Goal: Task Accomplishment & Management: Manage account settings

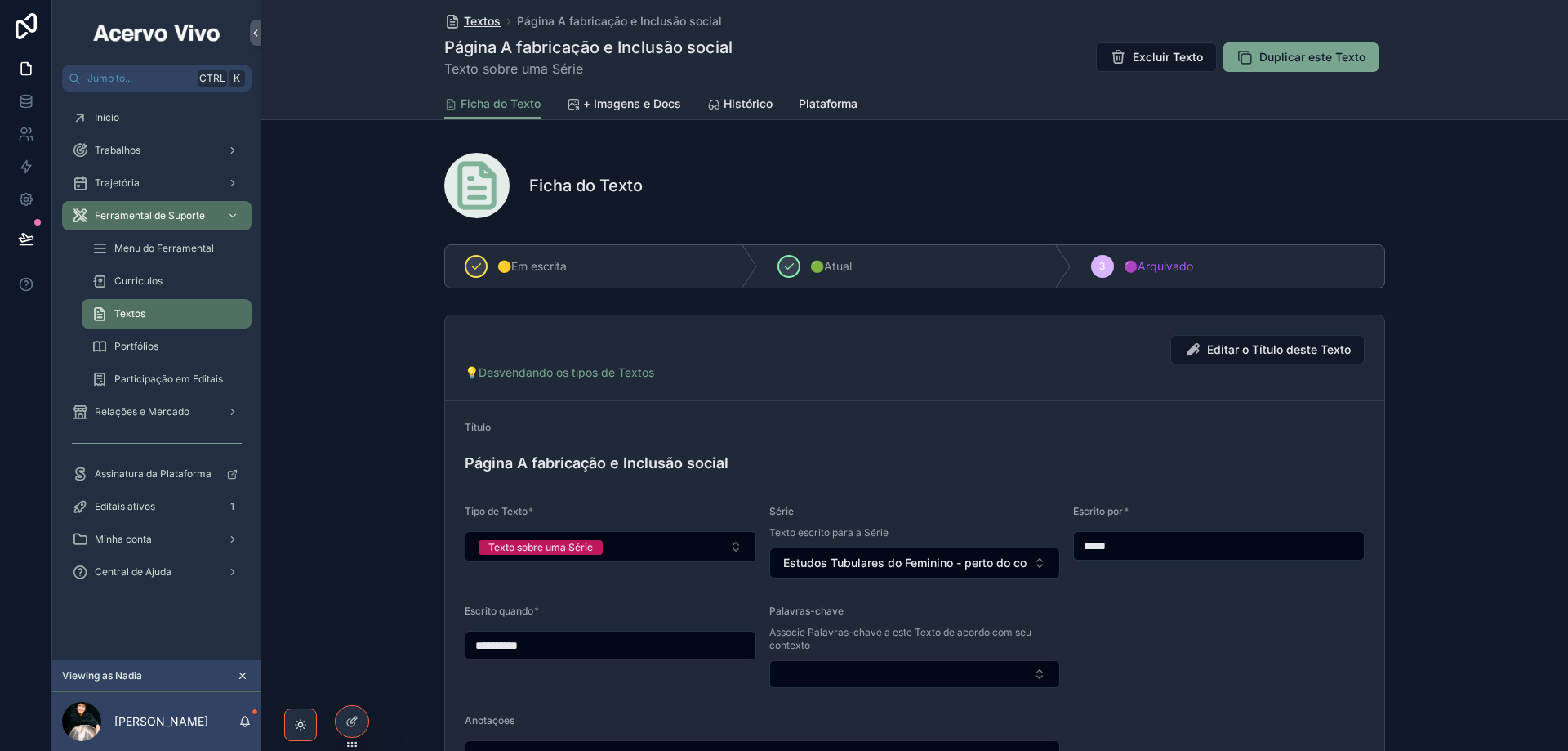
click at [481, 28] on span "Textos" at bounding box center [482, 21] width 37 height 16
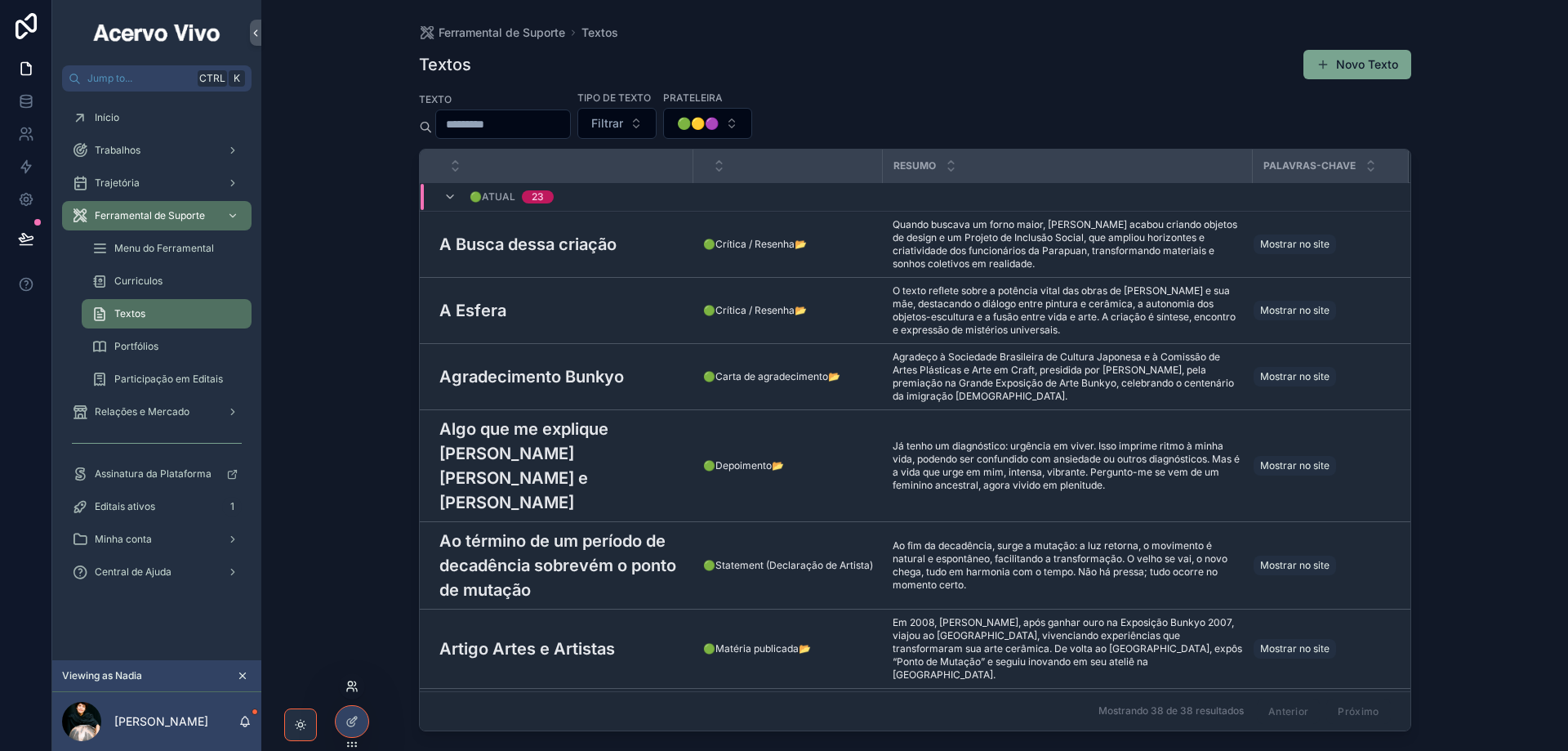
click at [356, 684] on icon at bounding box center [355, 683] width 2 height 5
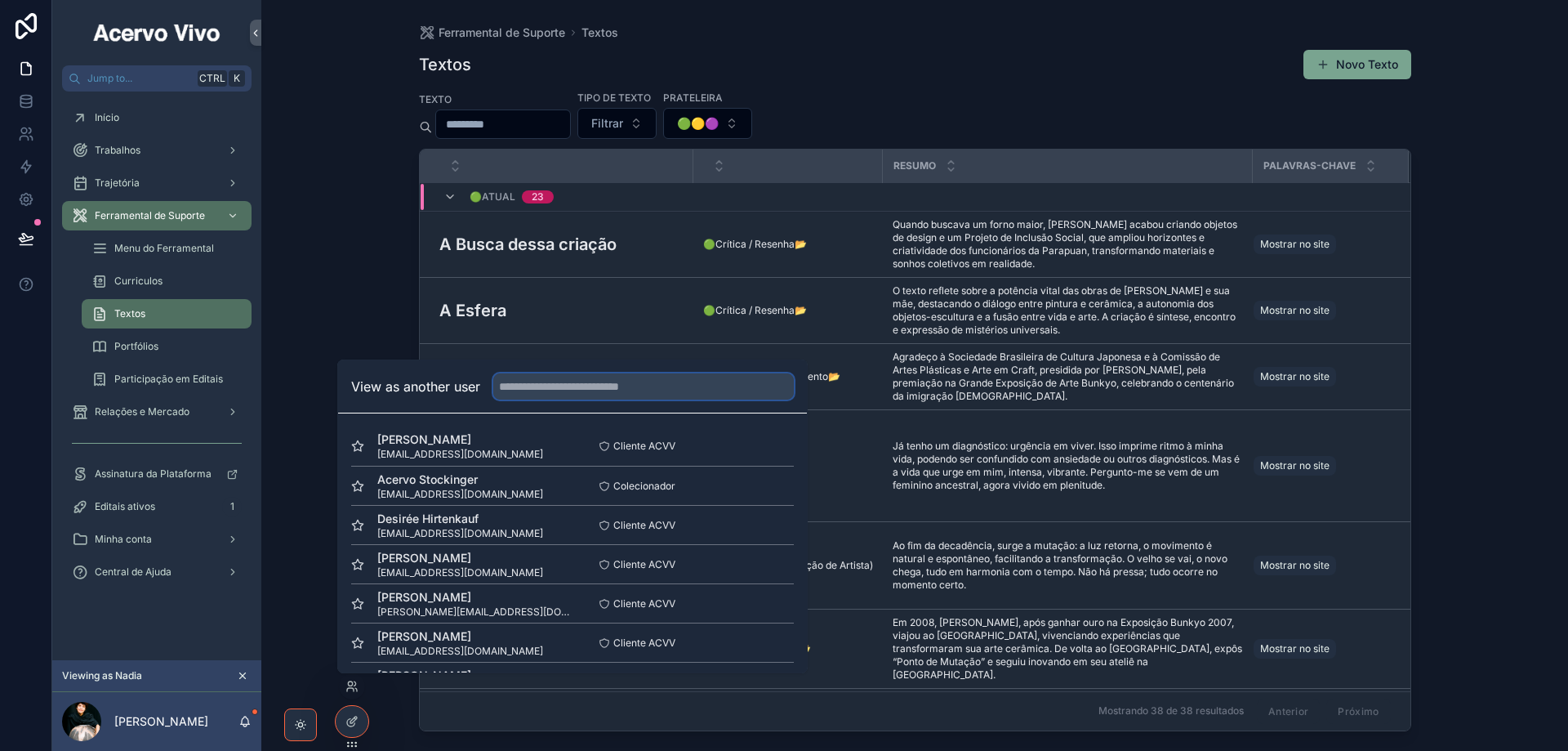
click at [561, 391] on input "text" at bounding box center [643, 386] width 300 height 26
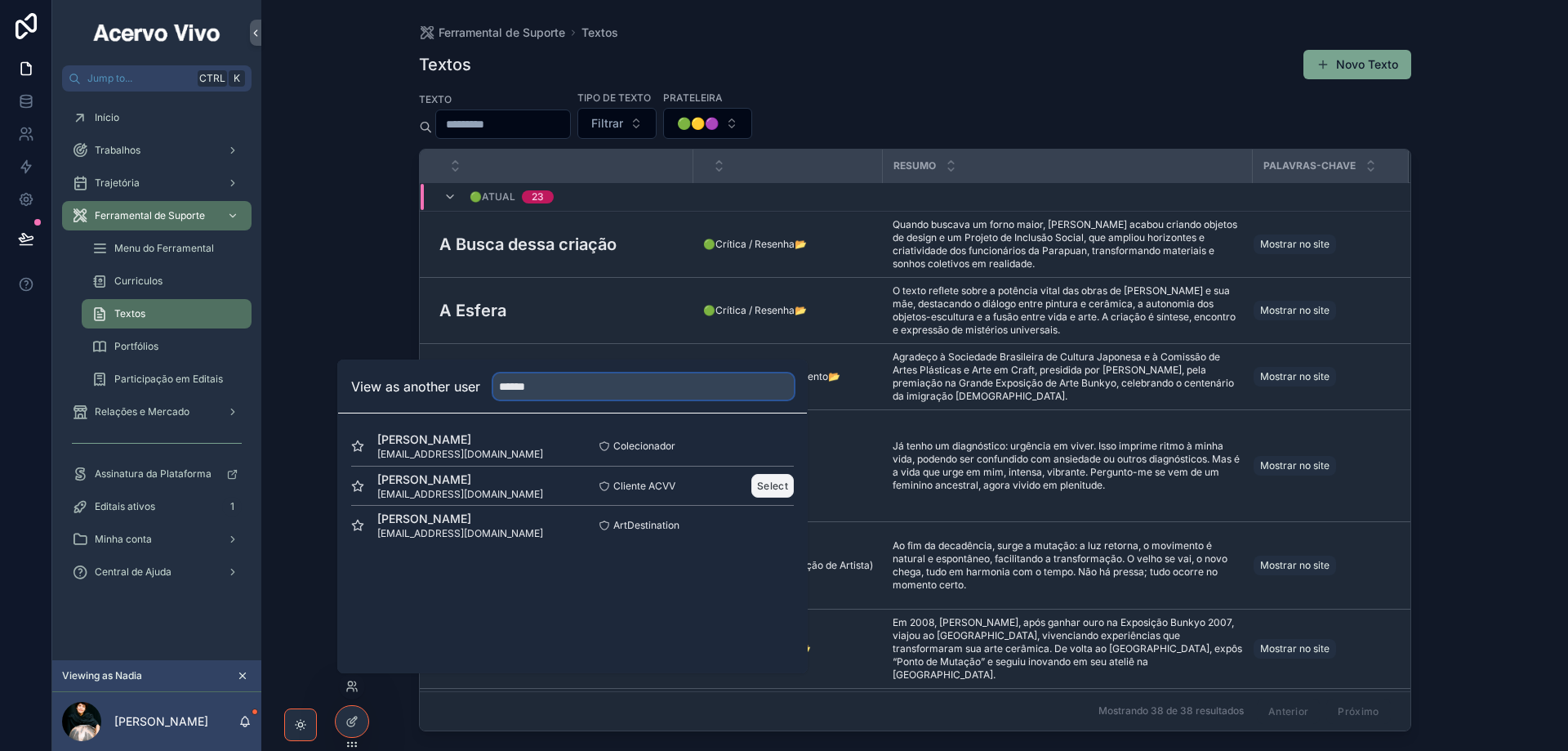
type input "******"
click at [771, 485] on button "Select" at bounding box center [772, 486] width 42 height 23
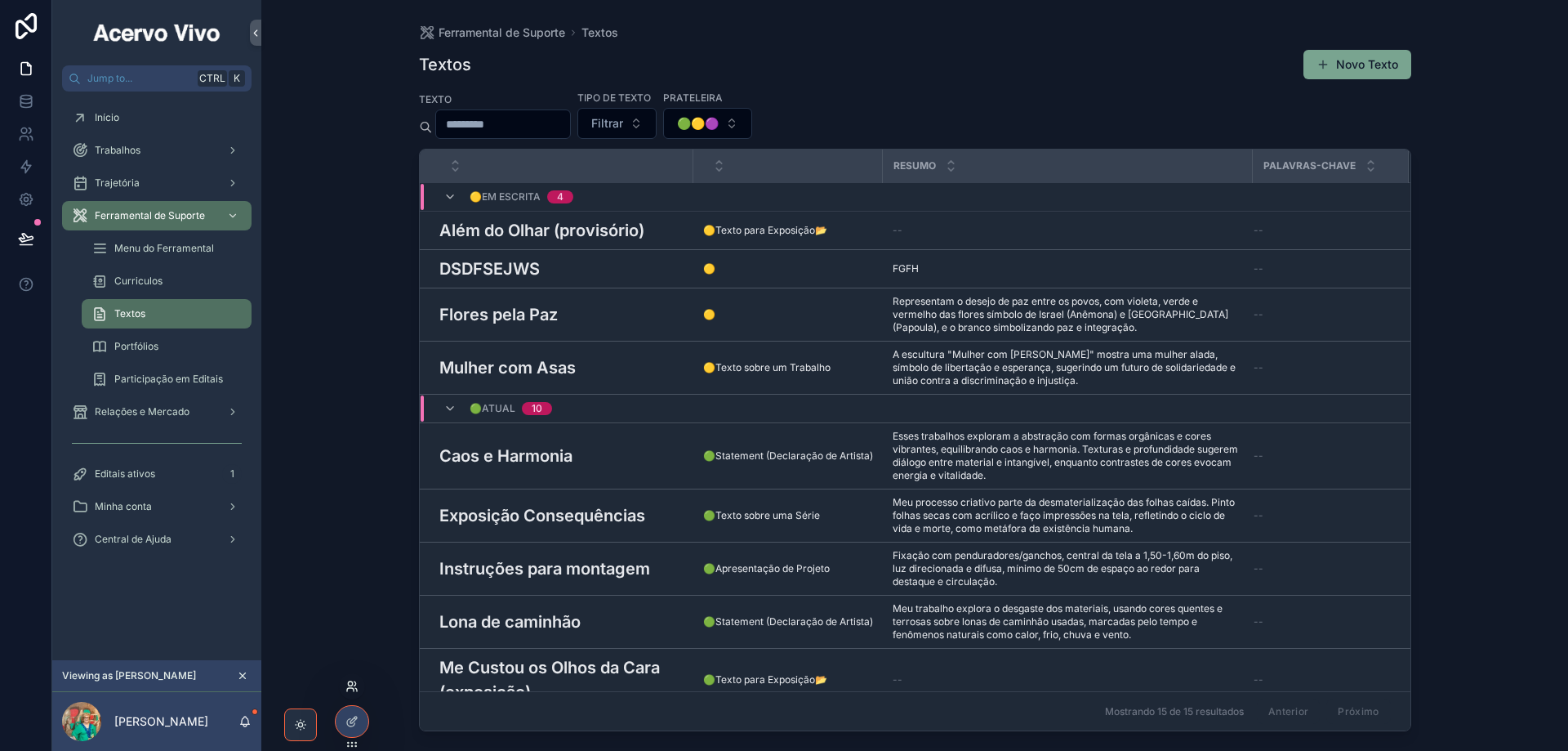
click at [352, 692] on icon at bounding box center [352, 686] width 13 height 13
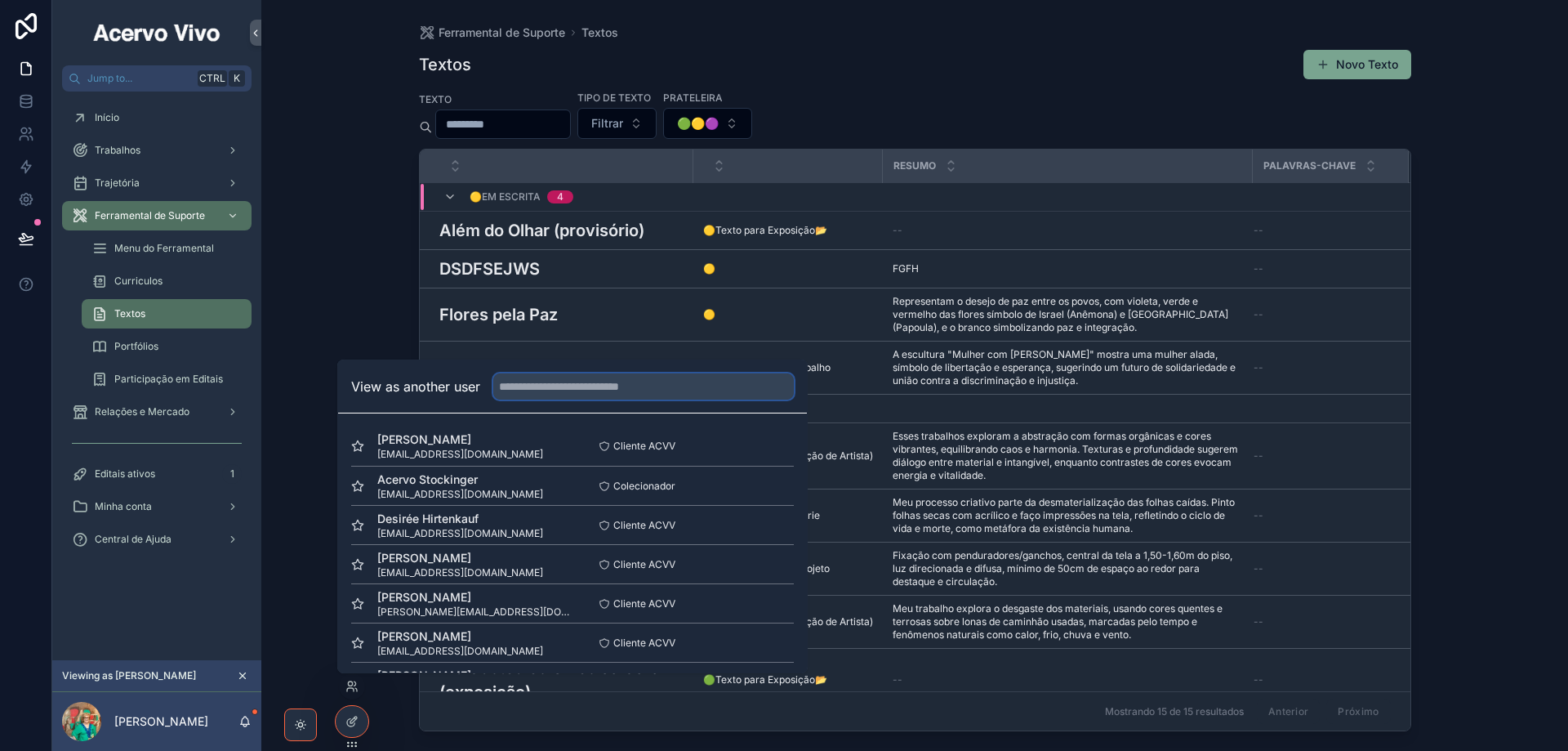
click at [619, 394] on input "text" at bounding box center [643, 386] width 300 height 26
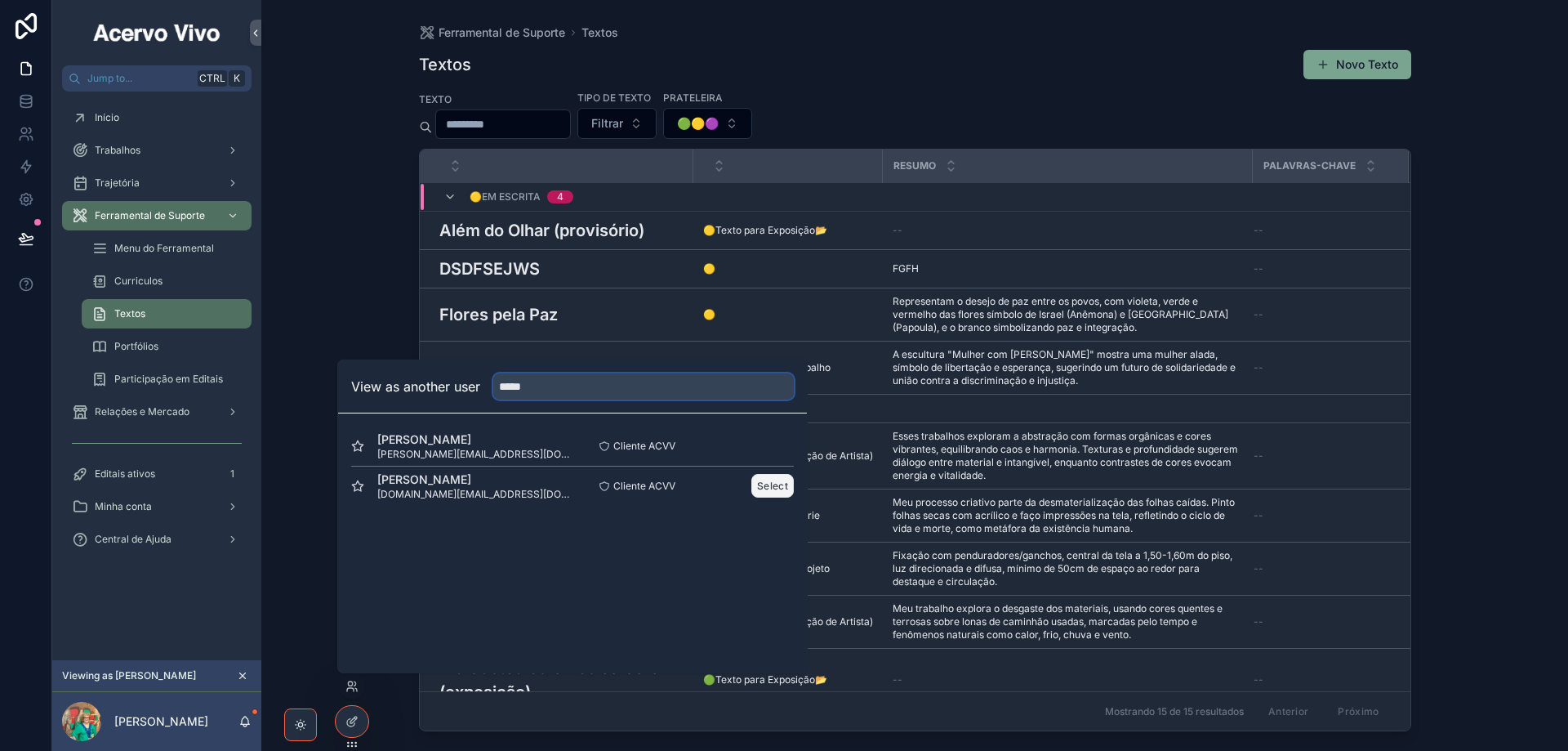
type input "*****"
click at [761, 489] on button "Select" at bounding box center [772, 486] width 42 height 23
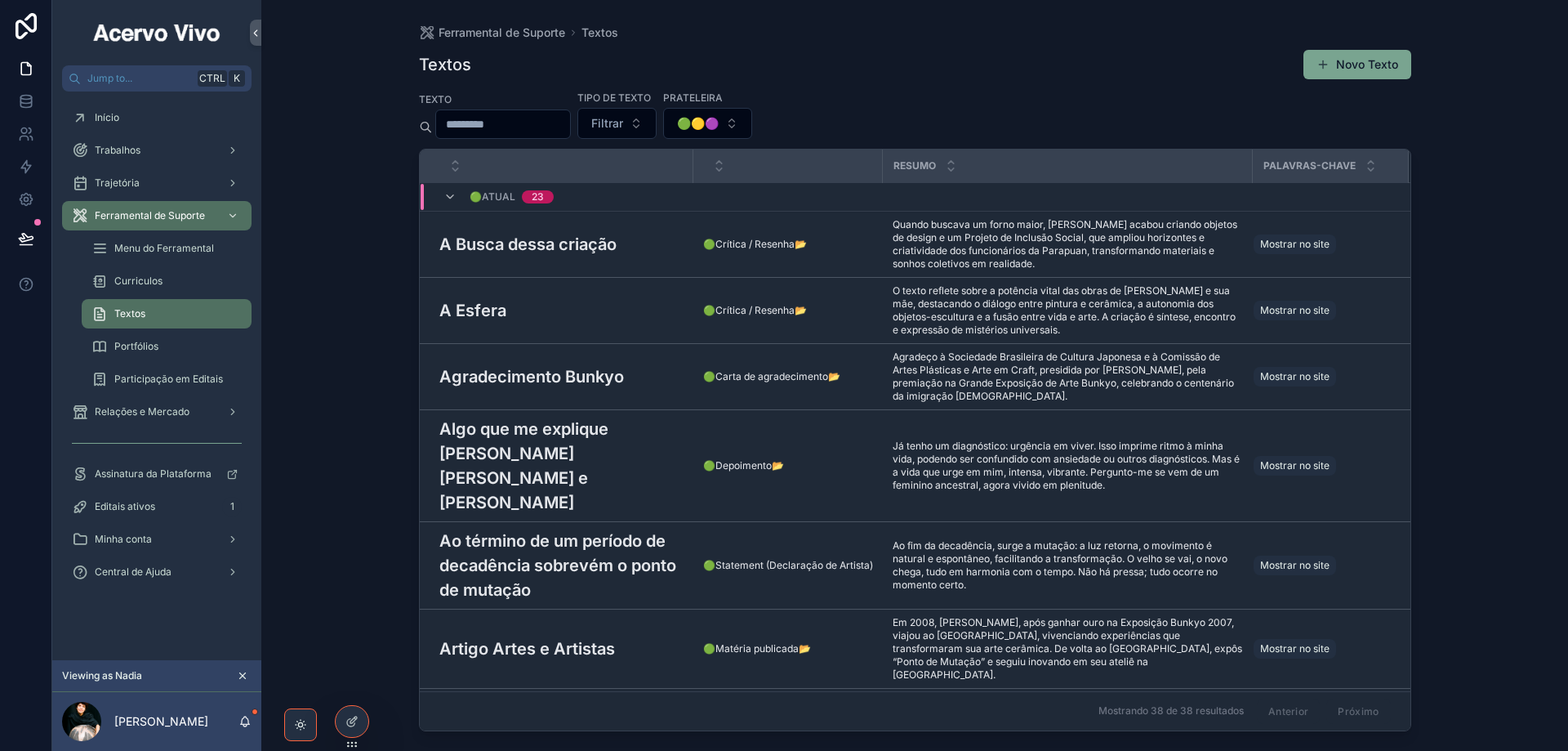
drag, startPoint x: 364, startPoint y: 274, endPoint x: 374, endPoint y: 295, distance: 23.3
click at [364, 274] on div "Ferramental de Suporte Textos Textos Novo Texto Texto Tipo de Texto Filtrar Pra…" at bounding box center [915, 376] width 1306 height 751
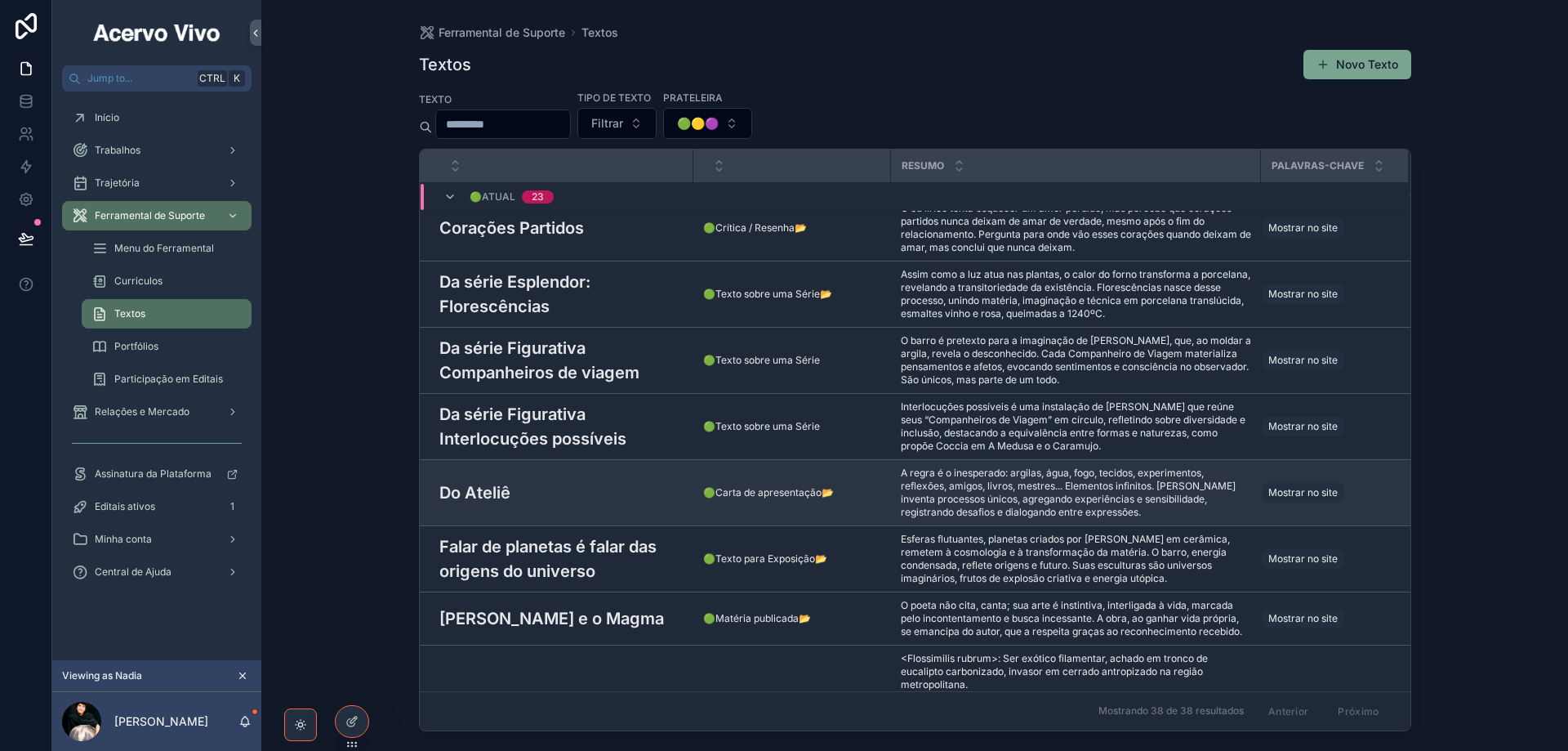
scroll to position [839, 0]
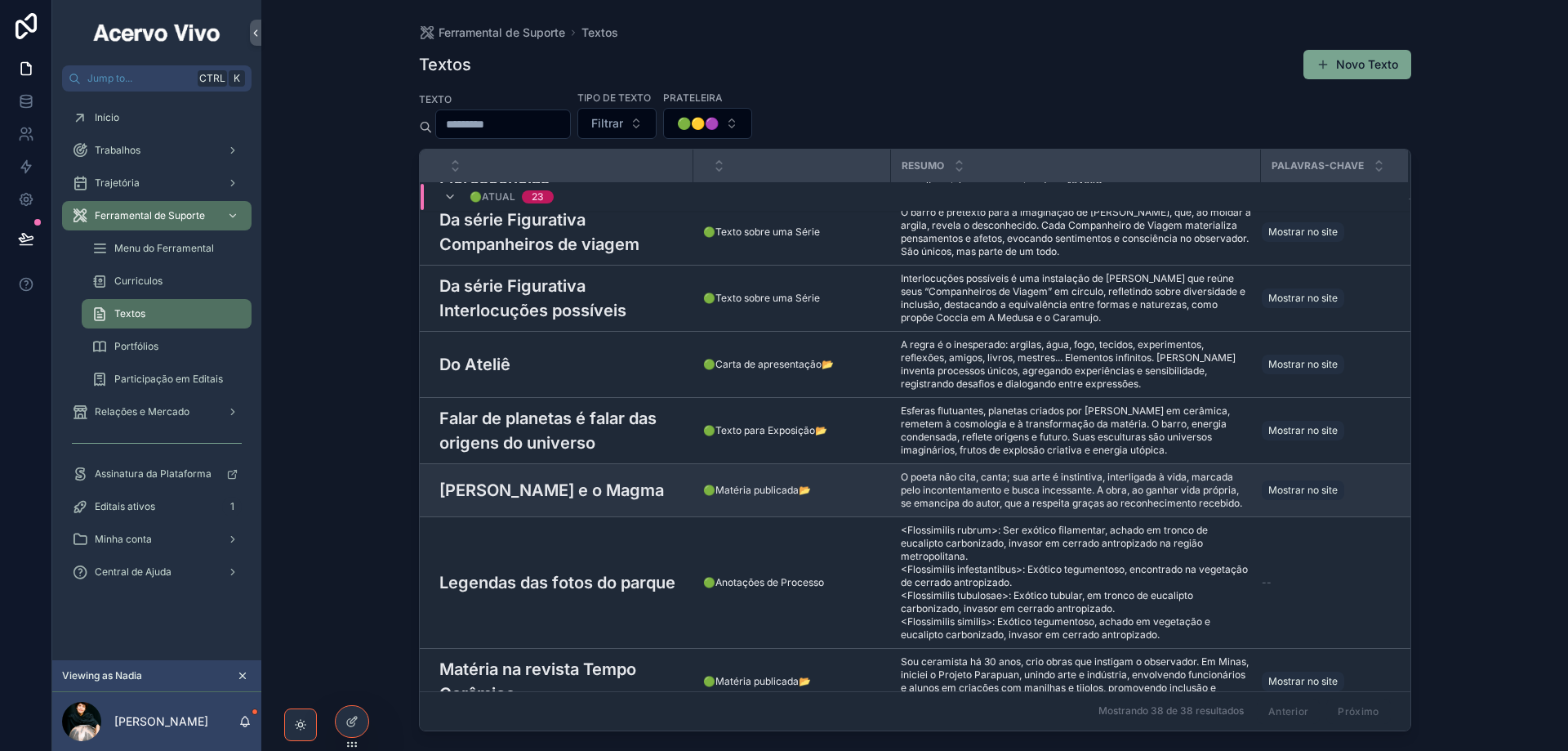
click at [579, 477] on h3 "[PERSON_NAME] e o Magma" at bounding box center [551, 489] width 225 height 24
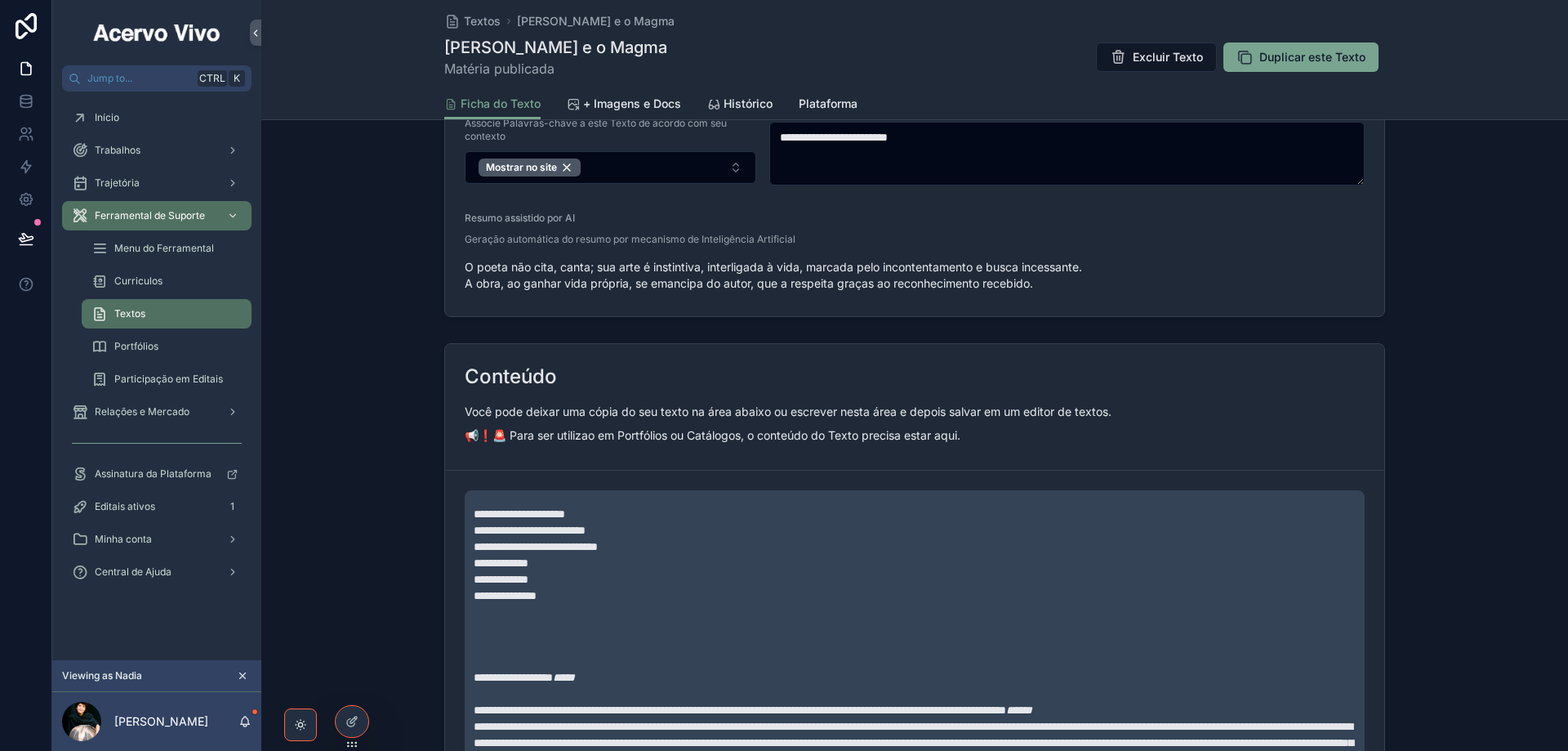
scroll to position [571, 0]
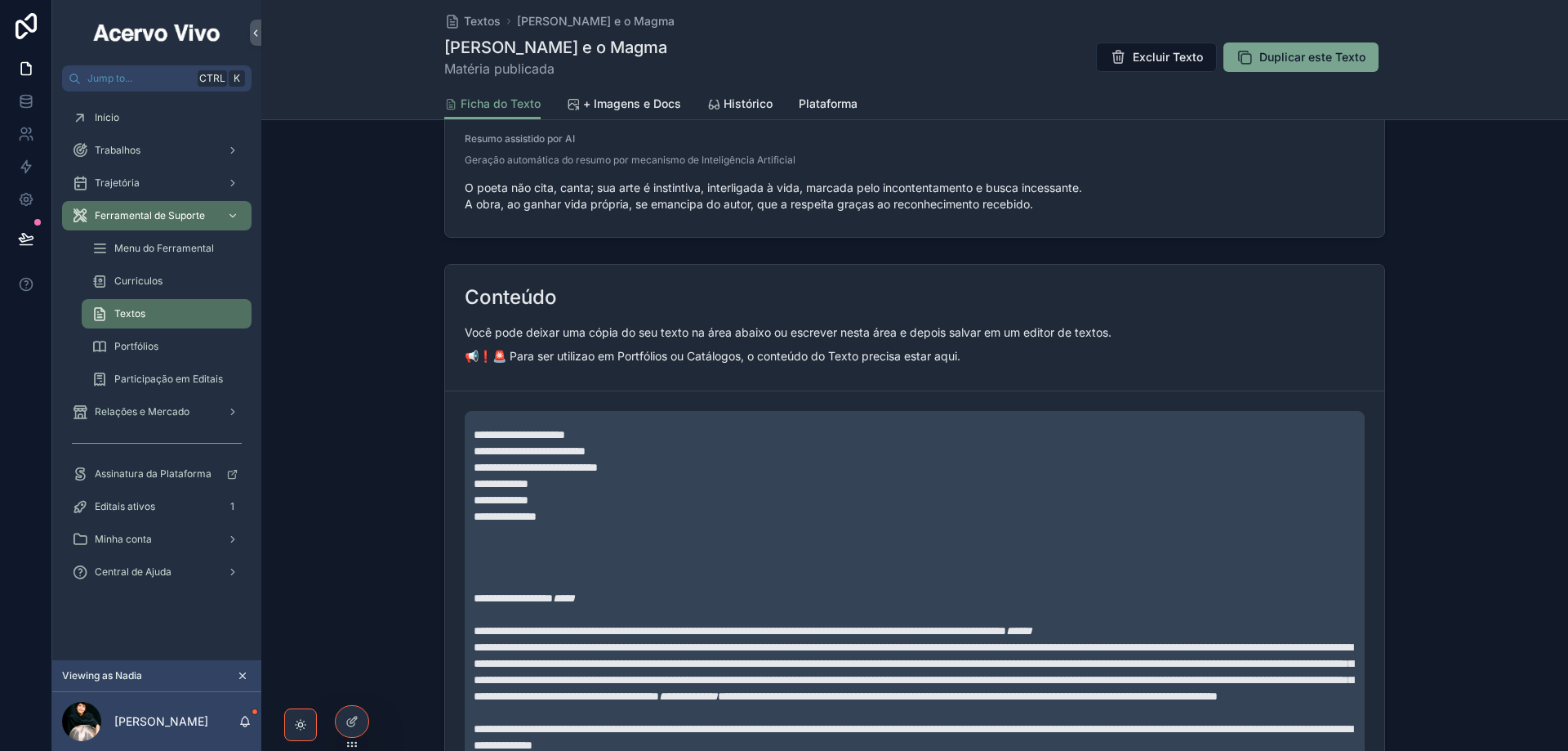
click at [601, 496] on p "**********" at bounding box center [918, 500] width 889 height 16
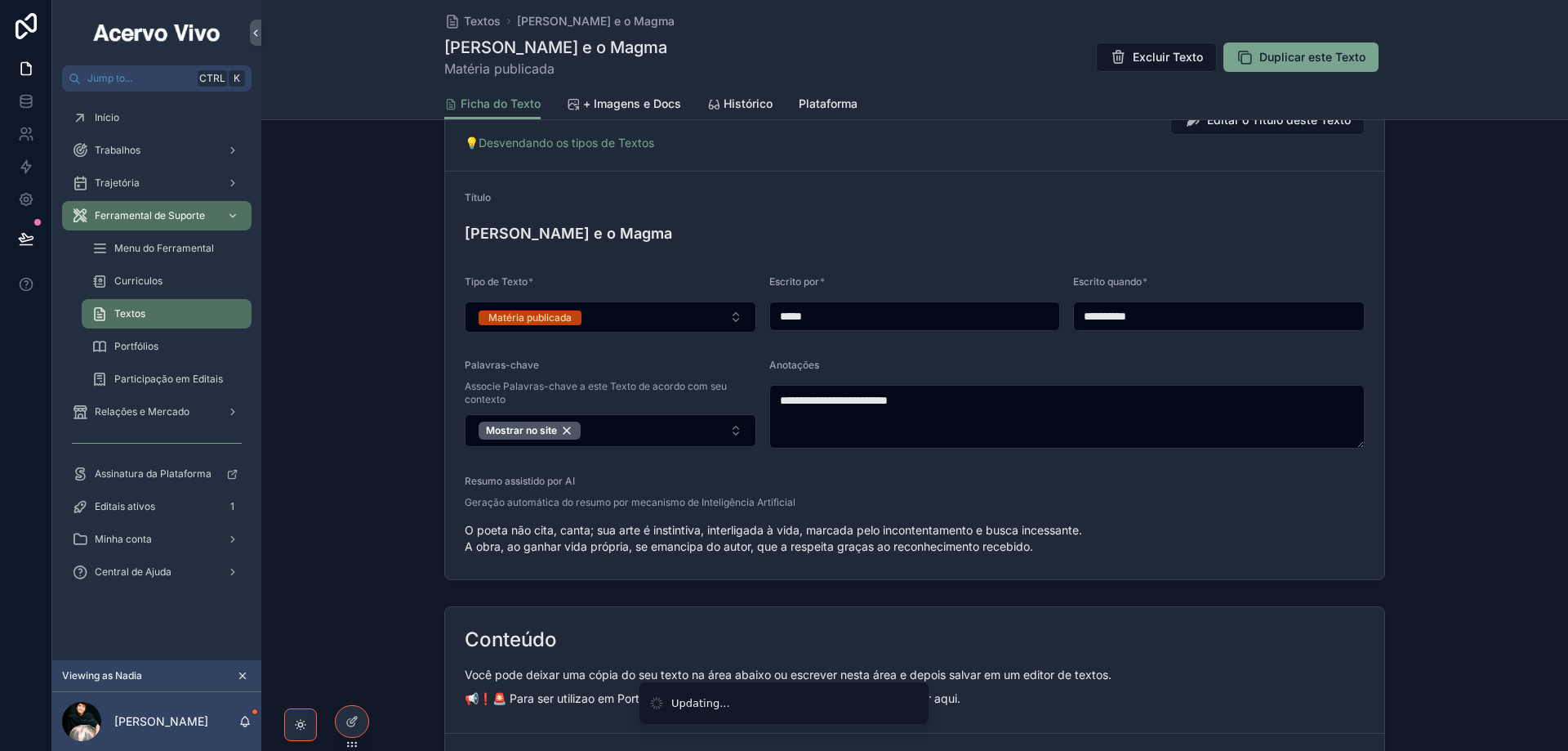
scroll to position [0, 0]
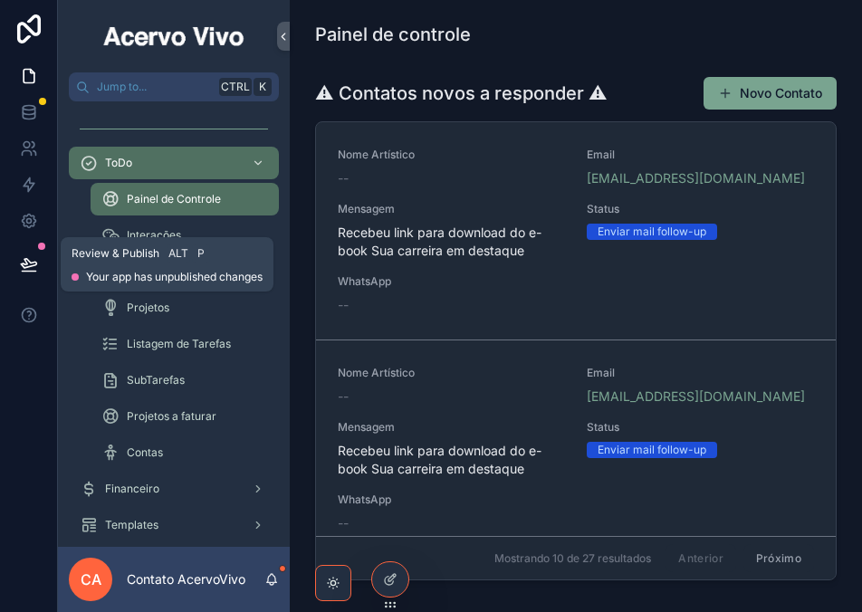
click at [30, 265] on icon at bounding box center [29, 264] width 18 height 18
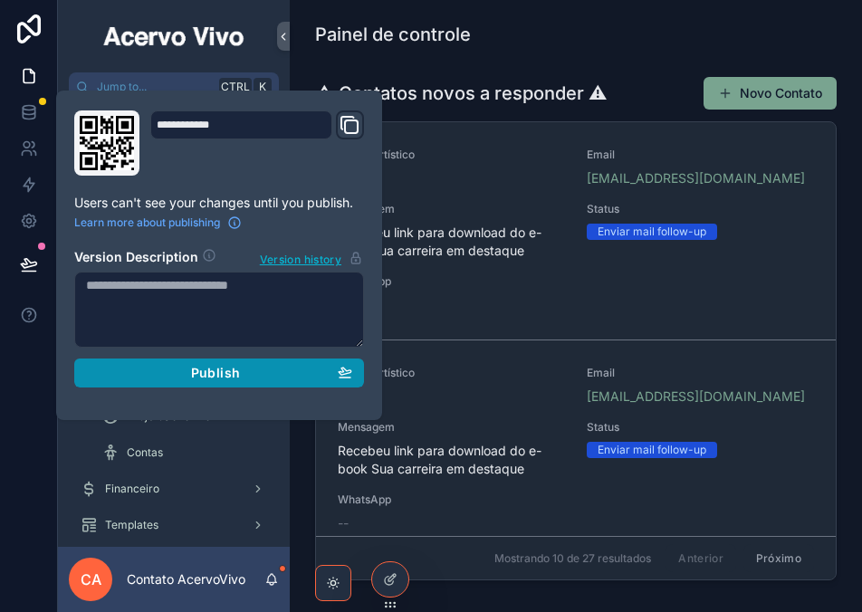
click at [240, 381] on button "Publish" at bounding box center [219, 372] width 290 height 29
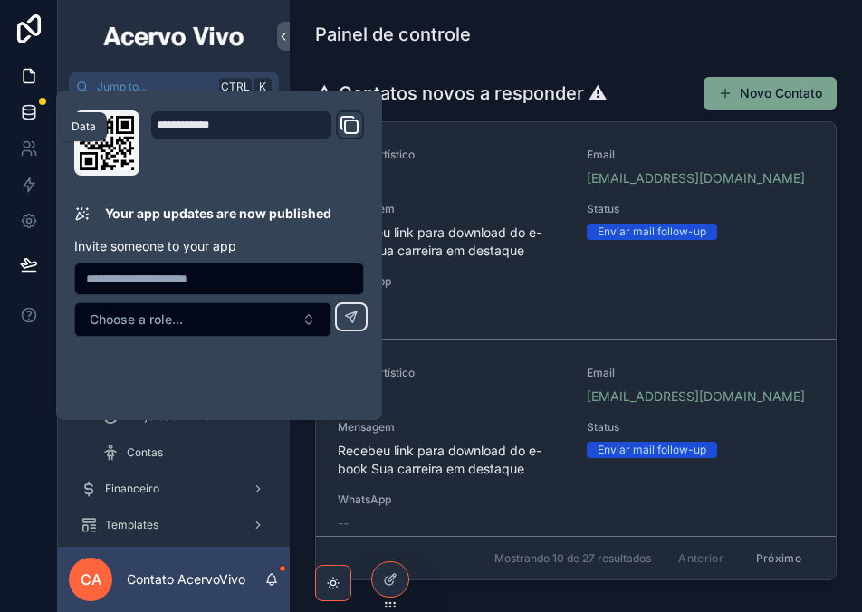
click at [26, 106] on icon at bounding box center [29, 108] width 12 height 5
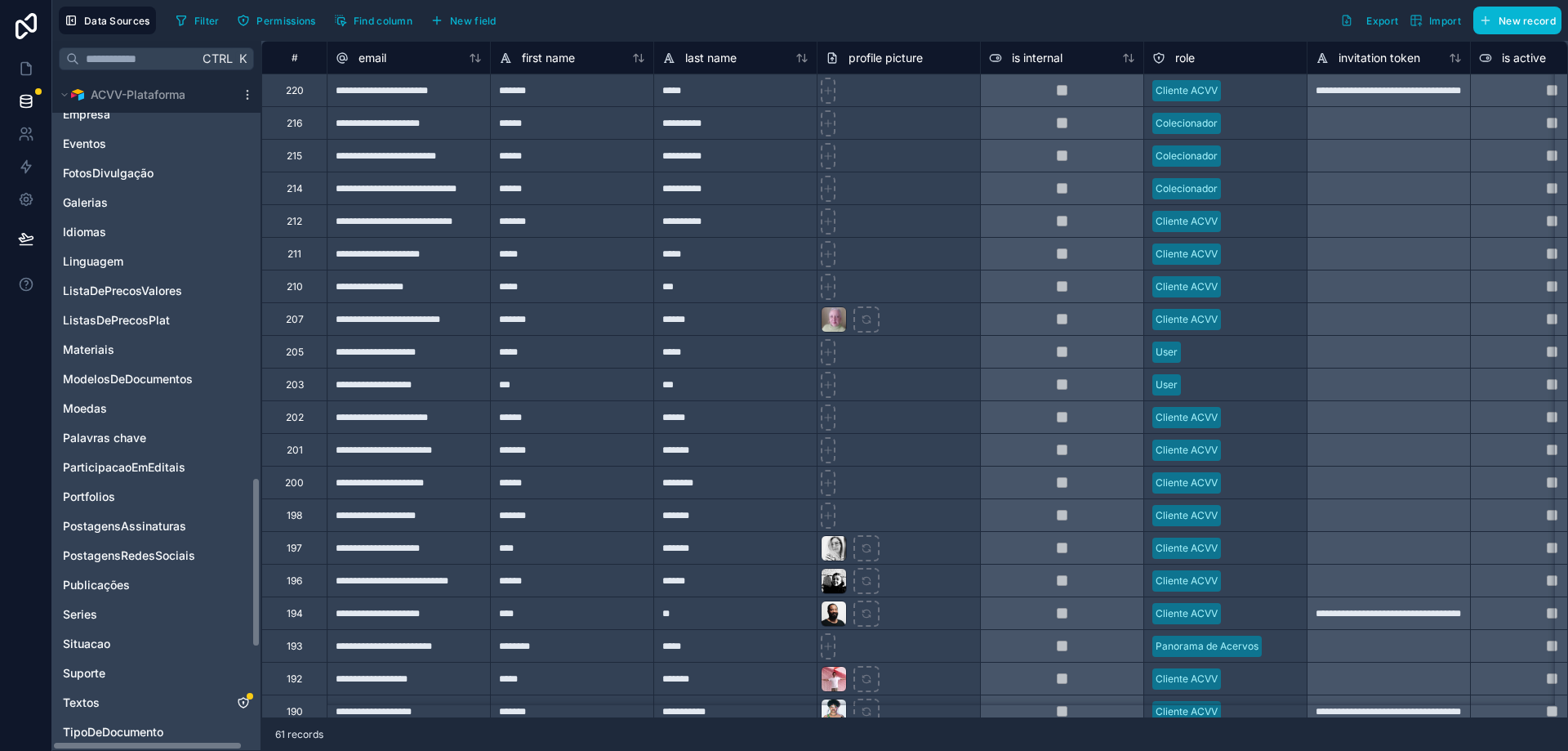
scroll to position [1878, 0]
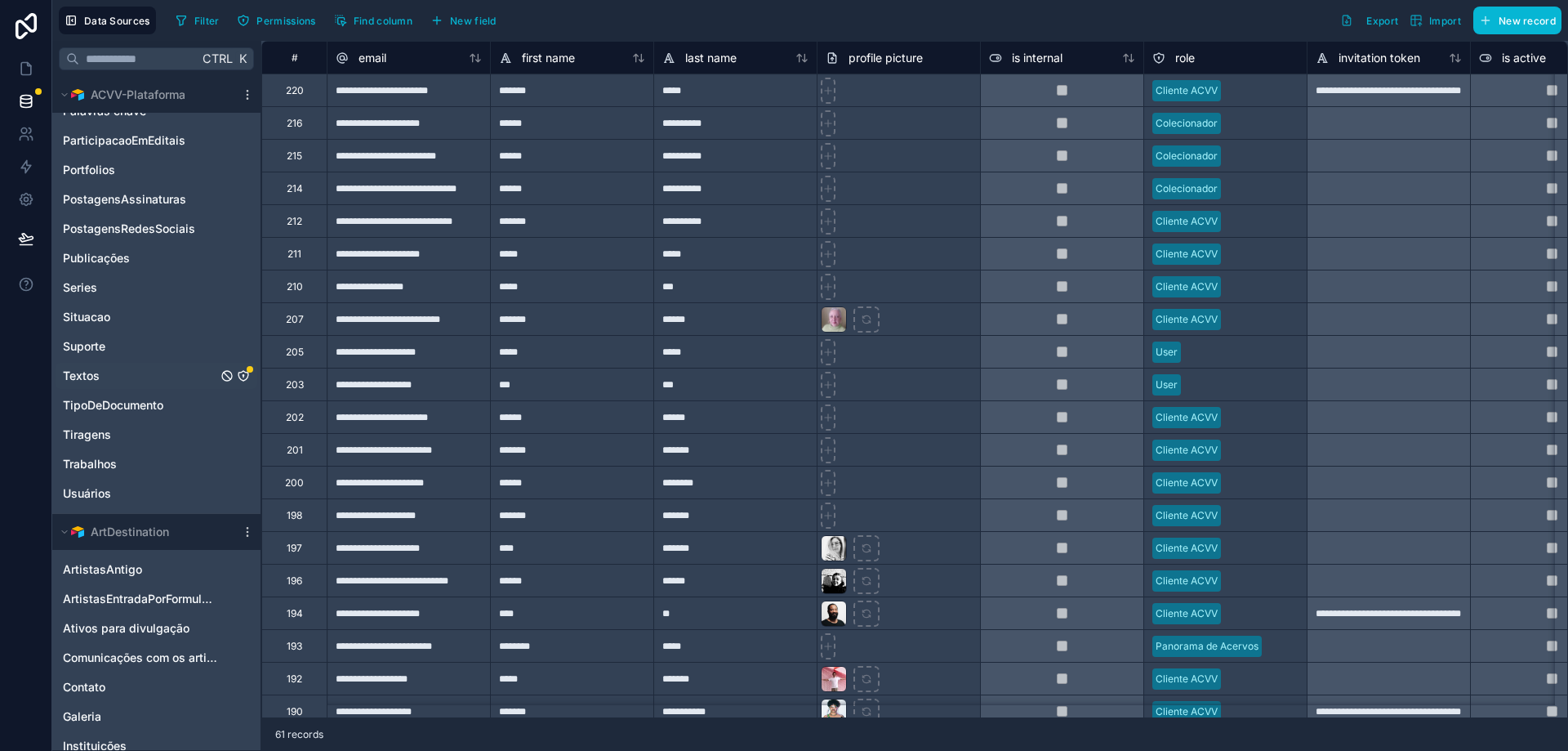
click at [242, 377] on icon "Textos" at bounding box center [243, 376] width 13 height 13
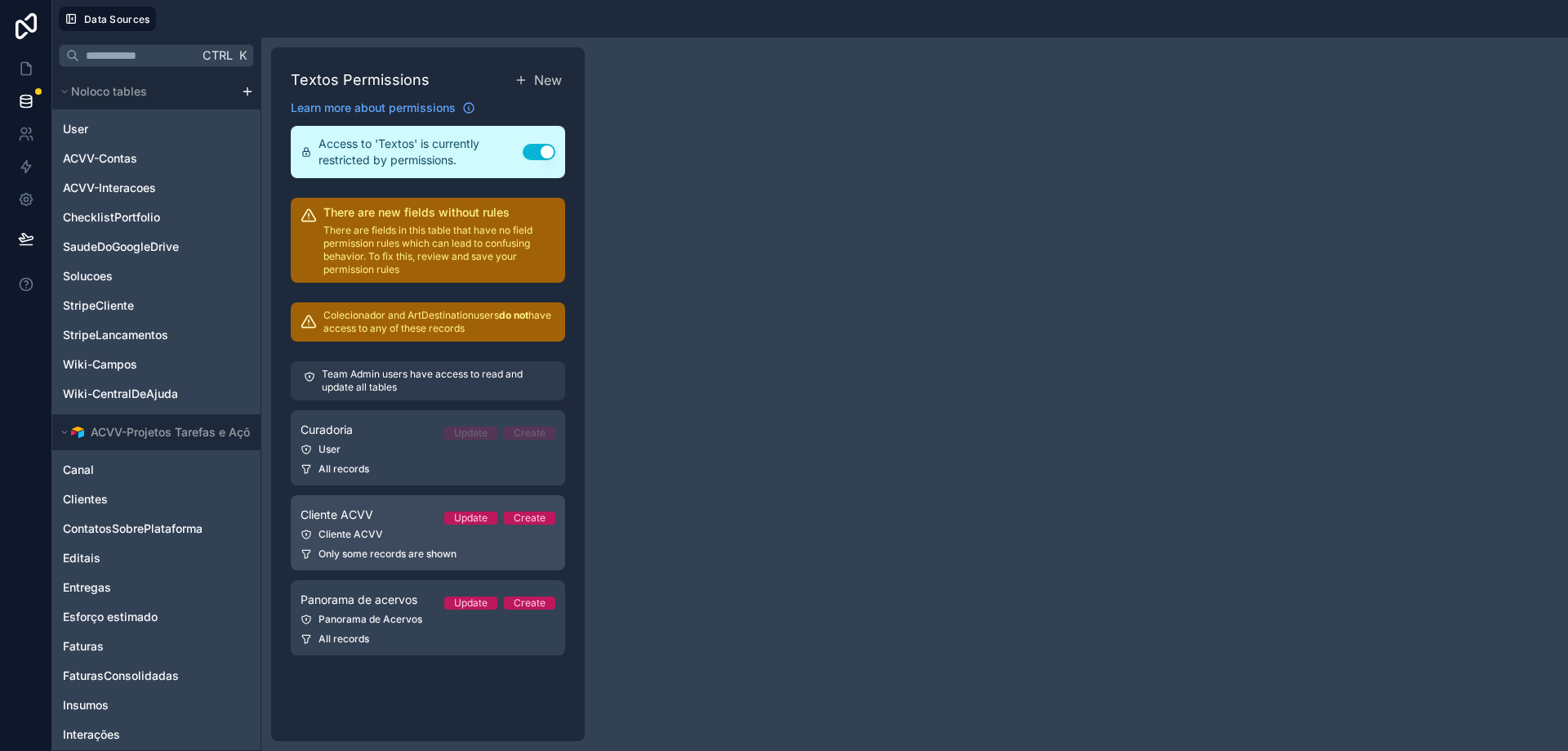
click at [367, 507] on span "Cliente ACVV" at bounding box center [337, 515] width 73 height 16
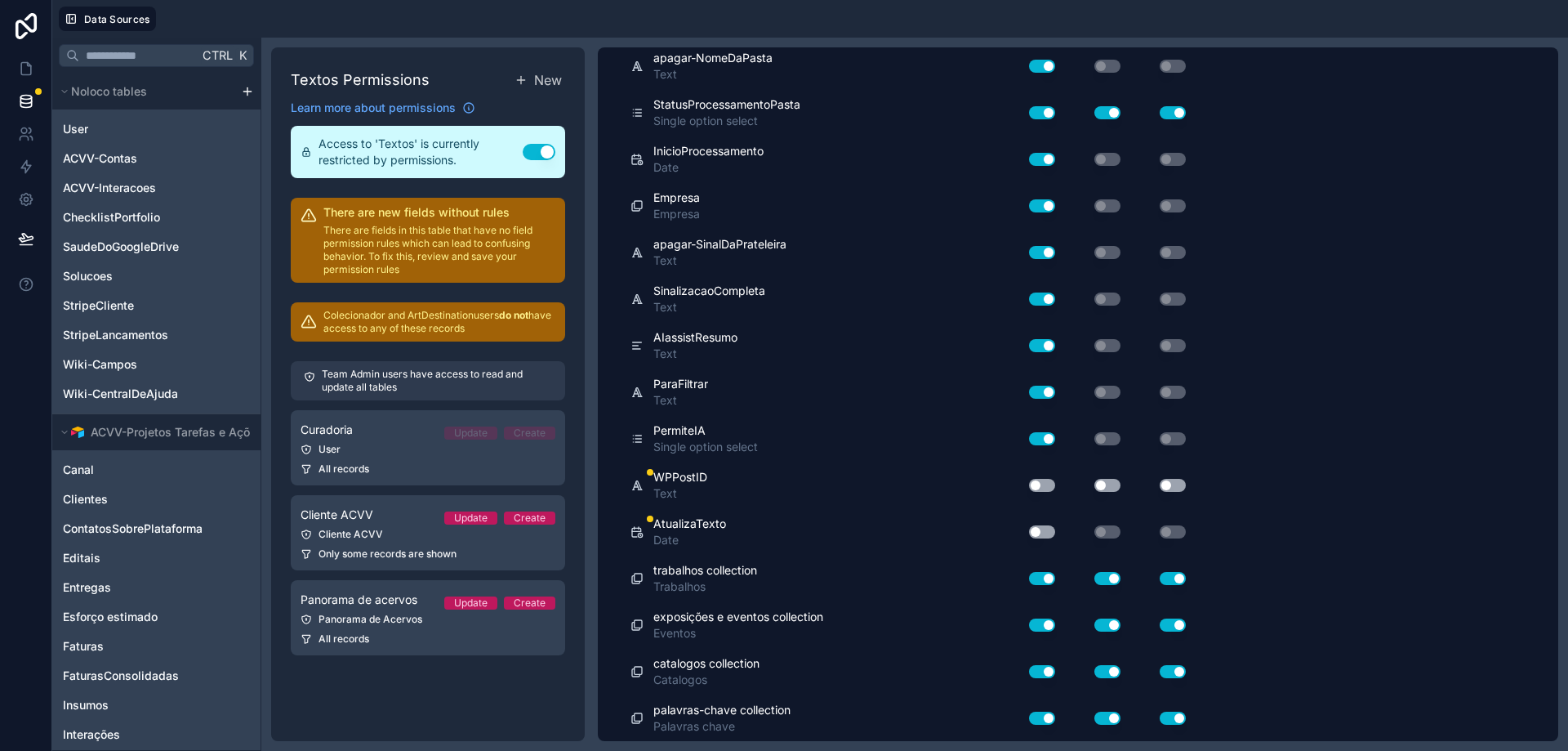
scroll to position [1691, 0]
drag, startPoint x: 1037, startPoint y: 484, endPoint x: 1056, endPoint y: 486, distance: 19.1
click at [777, 484] on button "Use setting" at bounding box center [1041, 484] width 26 height 13
drag, startPoint x: 1116, startPoint y: 480, endPoint x: 1163, endPoint y: 487, distance: 47.5
click at [777, 480] on button "Use setting" at bounding box center [1107, 484] width 26 height 13
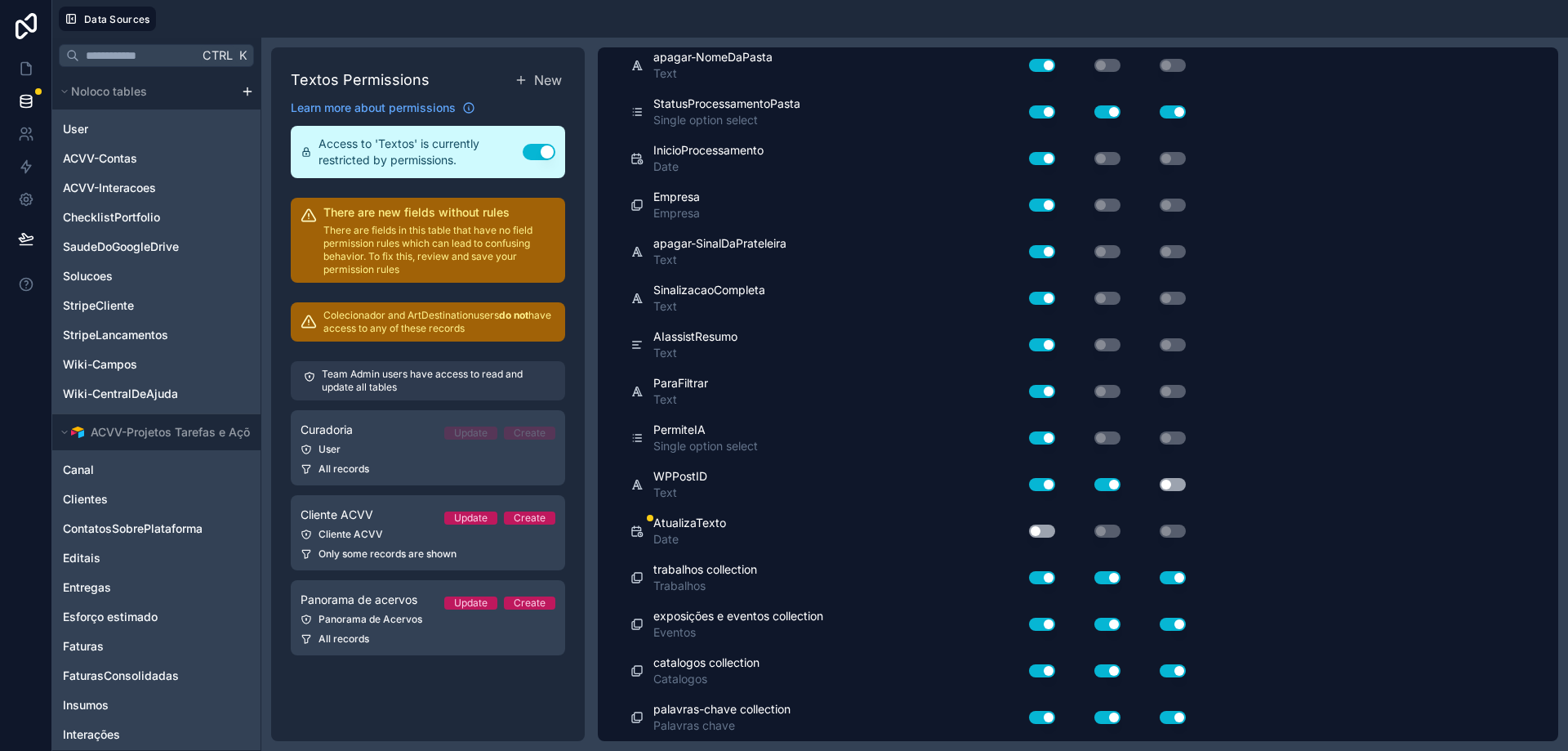
click at [777, 486] on button "Use setting" at bounding box center [1172, 484] width 26 height 13
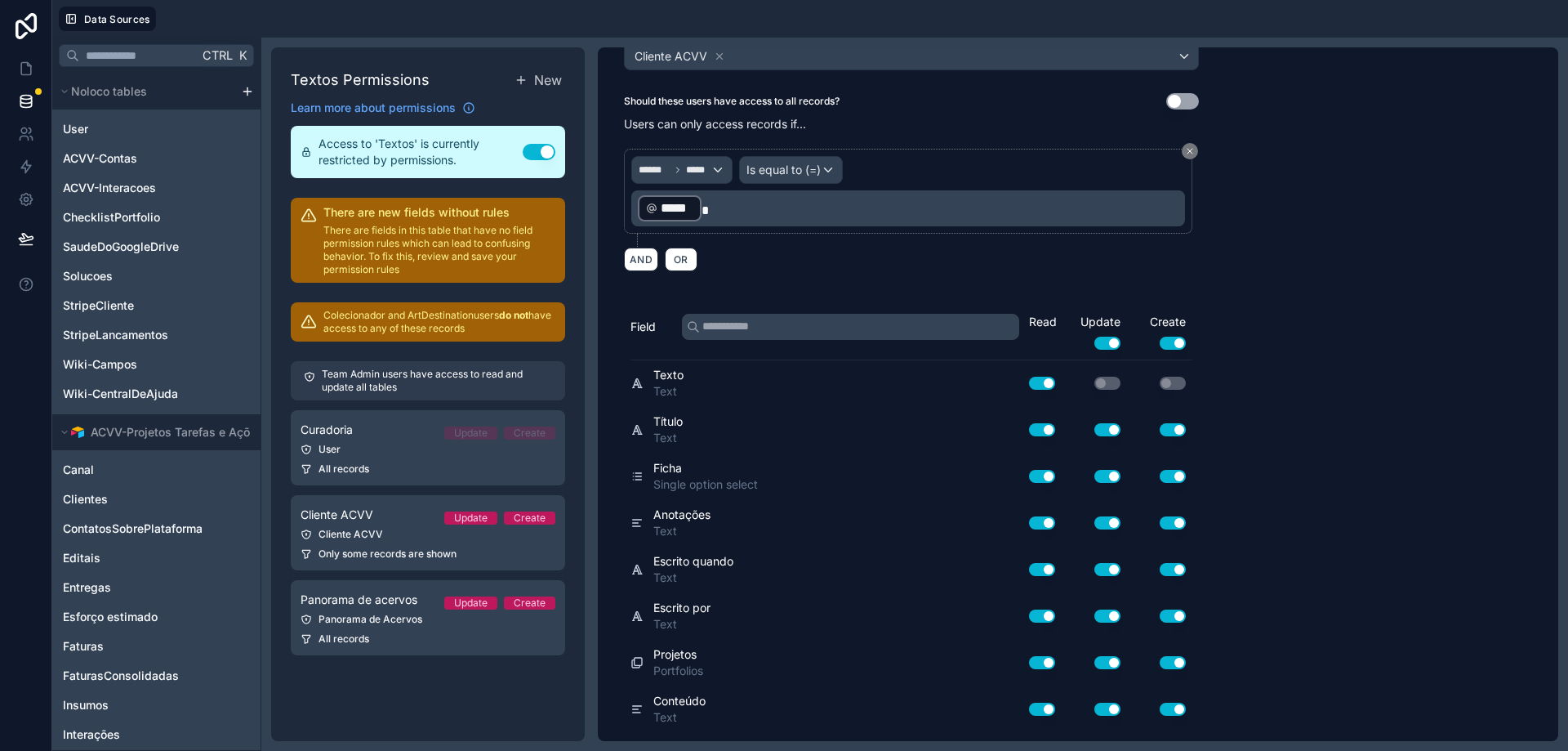
scroll to position [0, 0]
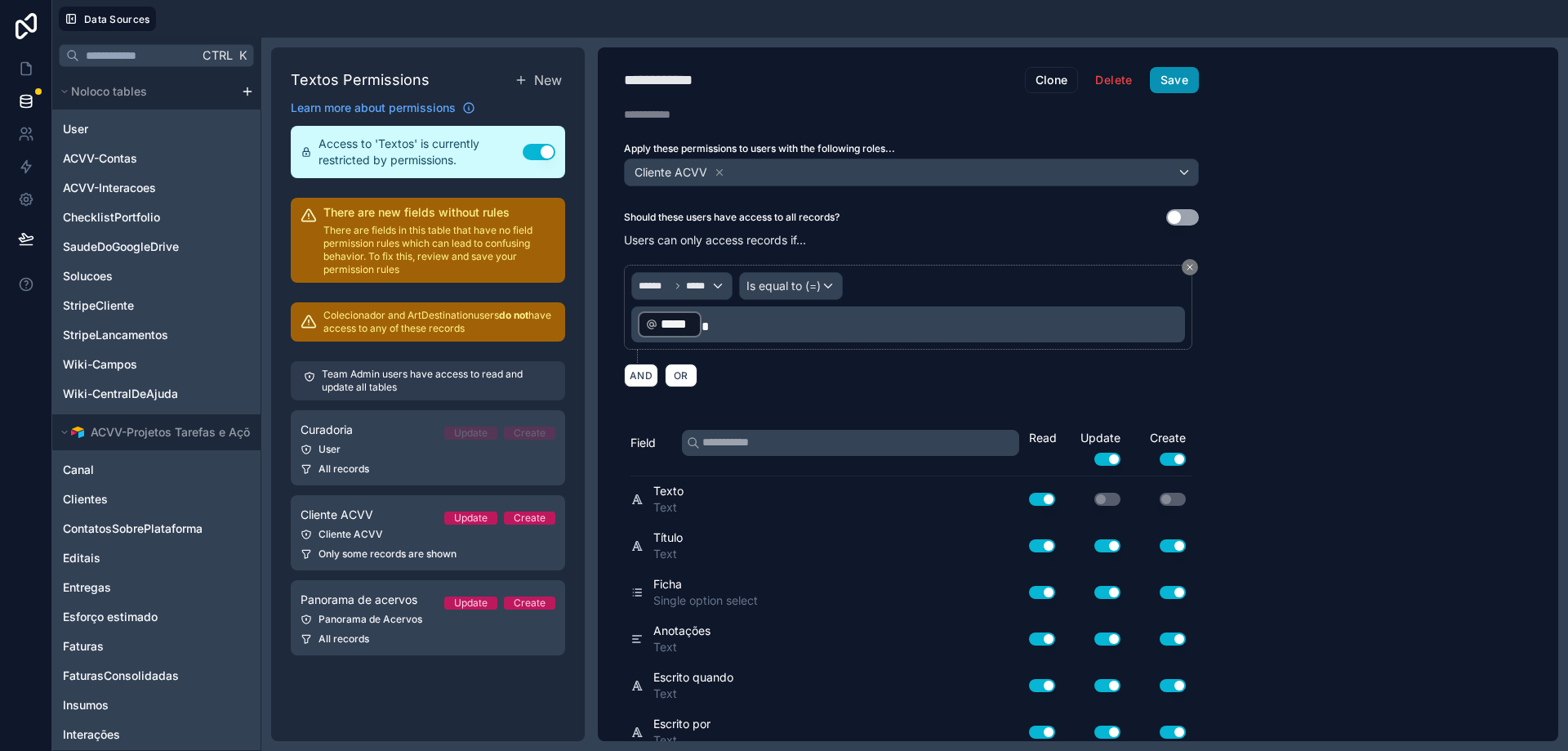
click at [777, 79] on button "Save" at bounding box center [1174, 79] width 49 height 26
